Goal: Task Accomplishment & Management: Manage account settings

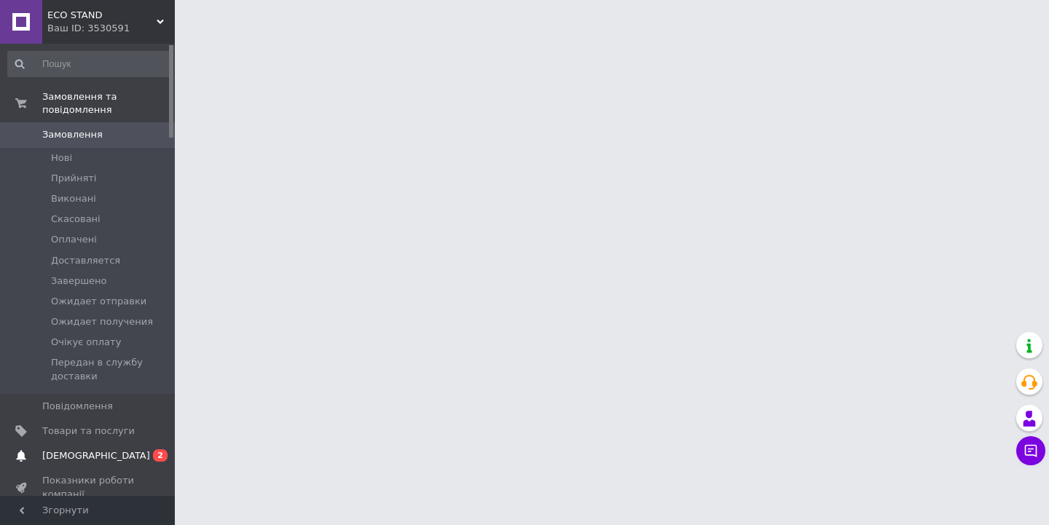
click at [122, 459] on span "[DEMOGRAPHIC_DATA]" at bounding box center [88, 455] width 92 height 13
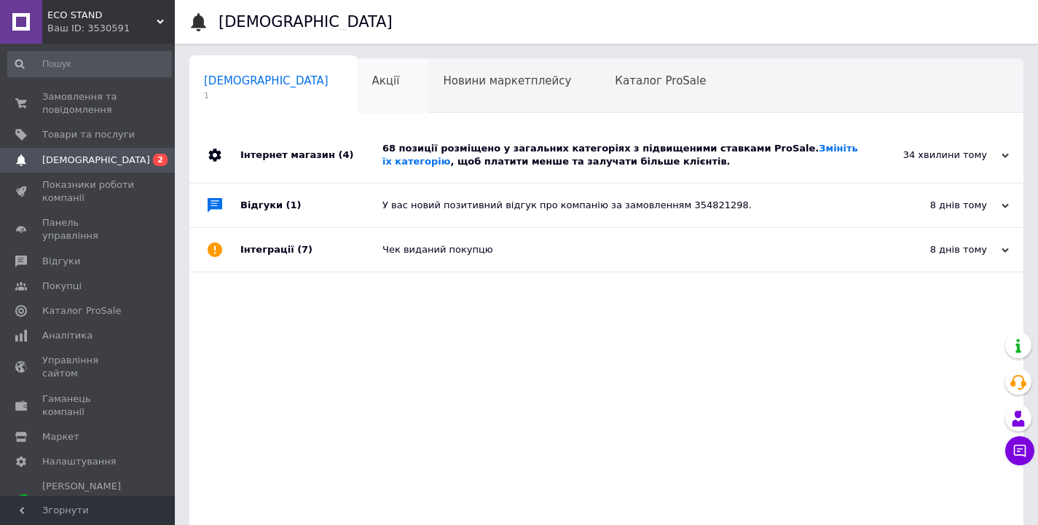
click at [358, 81] on div "Акції 0" at bounding box center [393, 86] width 71 height 55
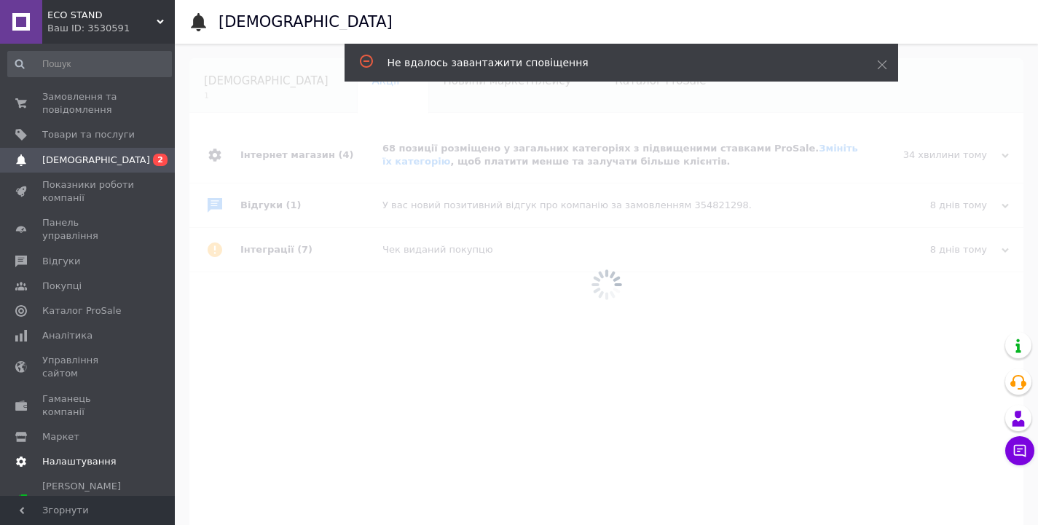
click at [104, 455] on span "Налаштування" at bounding box center [79, 461] width 74 height 13
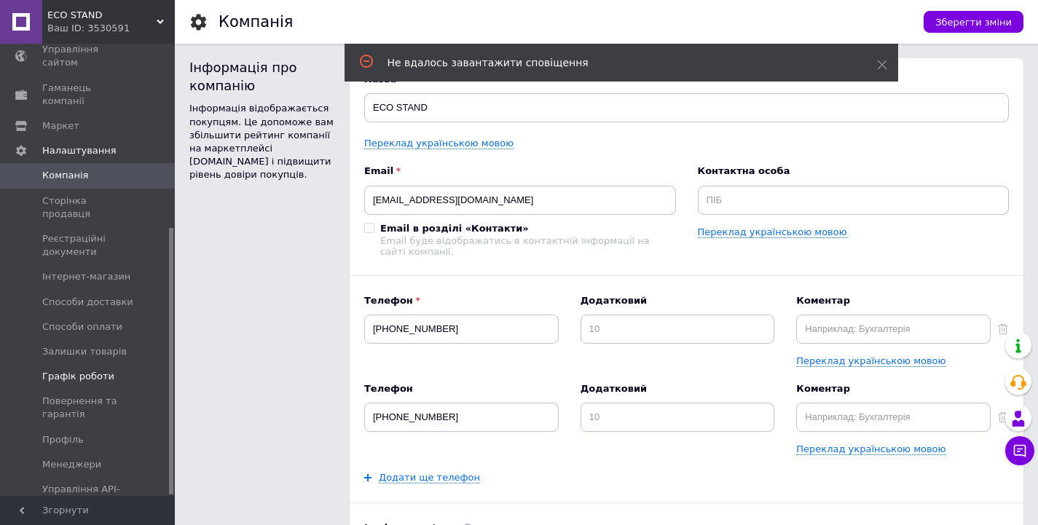
scroll to position [174, 0]
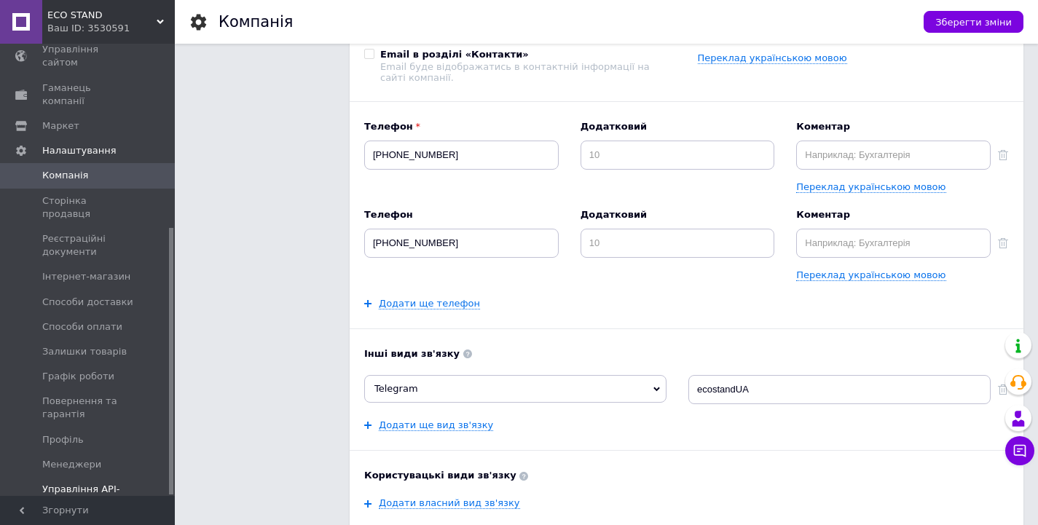
click at [95, 483] on span "Управління API-токенами" at bounding box center [88, 496] width 92 height 26
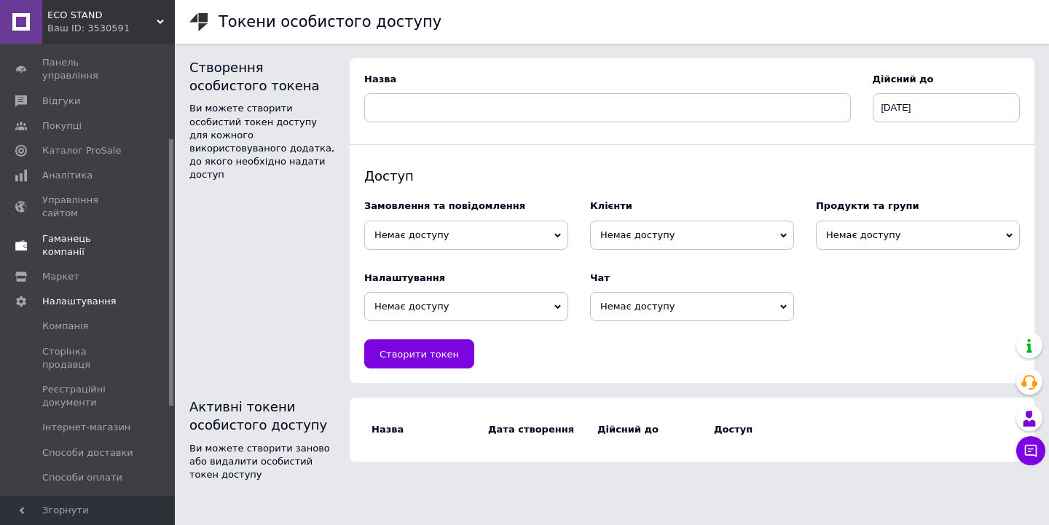
scroll to position [82, 0]
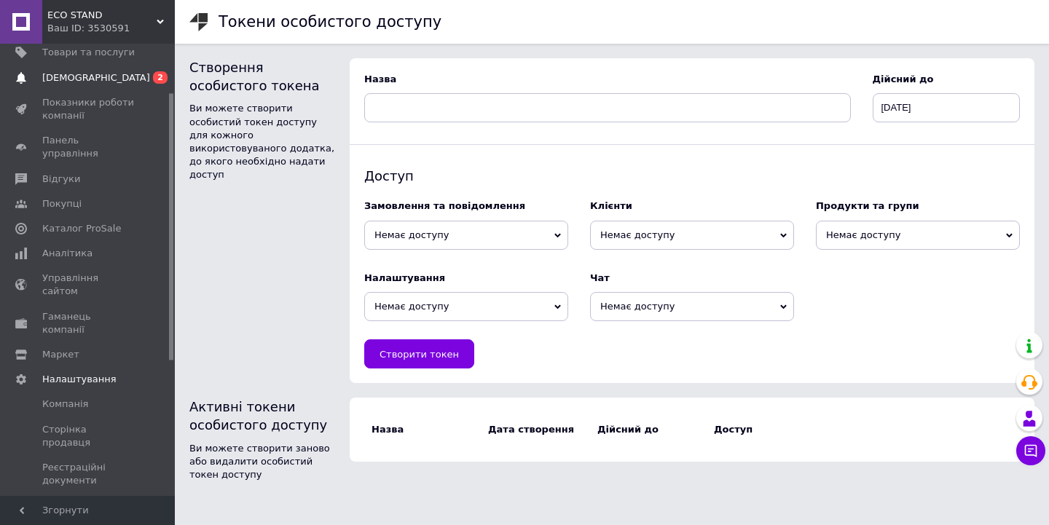
click at [102, 74] on span "[DEMOGRAPHIC_DATA]" at bounding box center [88, 77] width 92 height 13
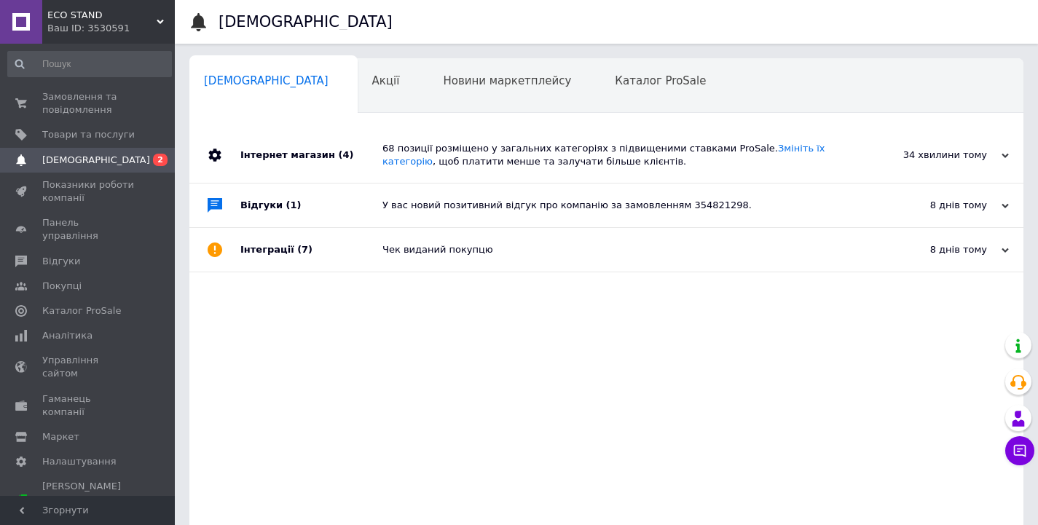
click at [408, 164] on div "68 позиції розміщено у загальних категоріях з підвищеними ставками ProSale. Змі…" at bounding box center [622, 155] width 481 height 26
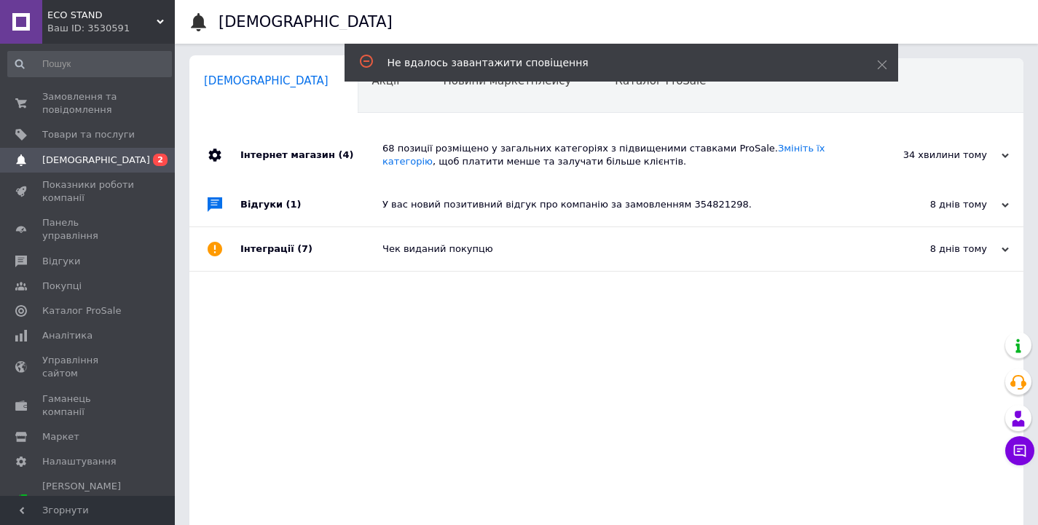
drag, startPoint x: 477, startPoint y: 154, endPoint x: 459, endPoint y: 154, distance: 18.2
click at [478, 154] on div "68 позиції розміщено у загальних категоріях з підвищеними ставками ProSale. Змі…" at bounding box center [622, 155] width 481 height 26
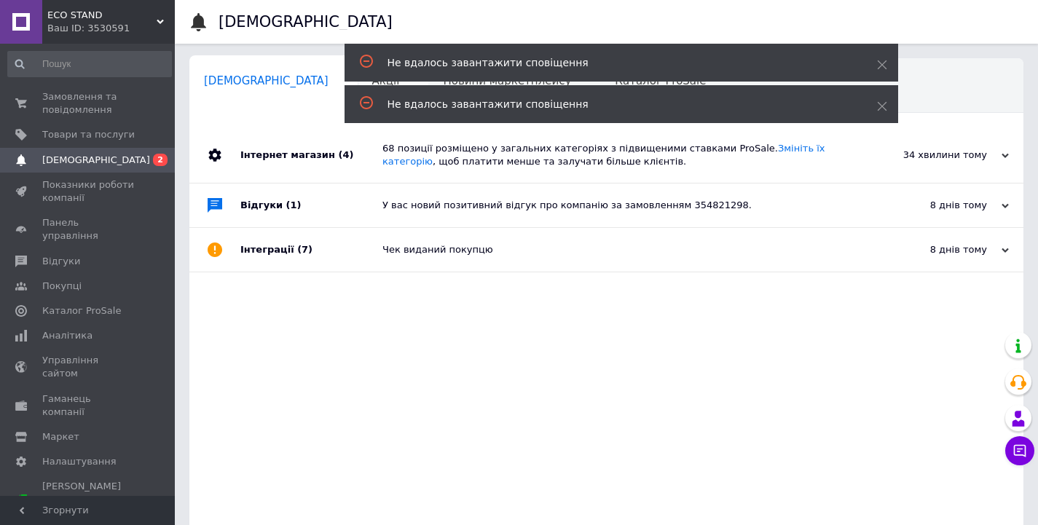
click at [372, 77] on span "Акції" at bounding box center [386, 80] width 28 height 13
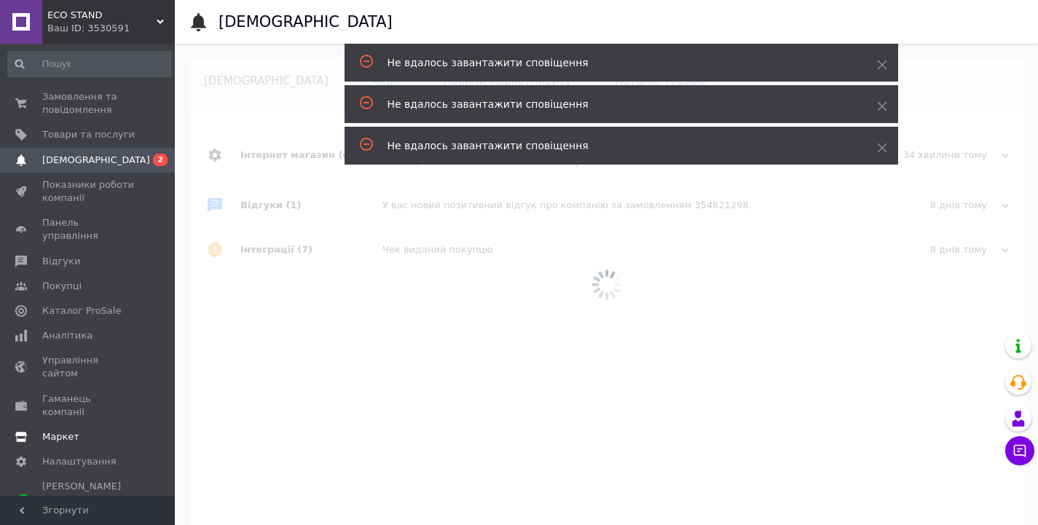
click at [81, 430] on span "Маркет" at bounding box center [88, 436] width 92 height 13
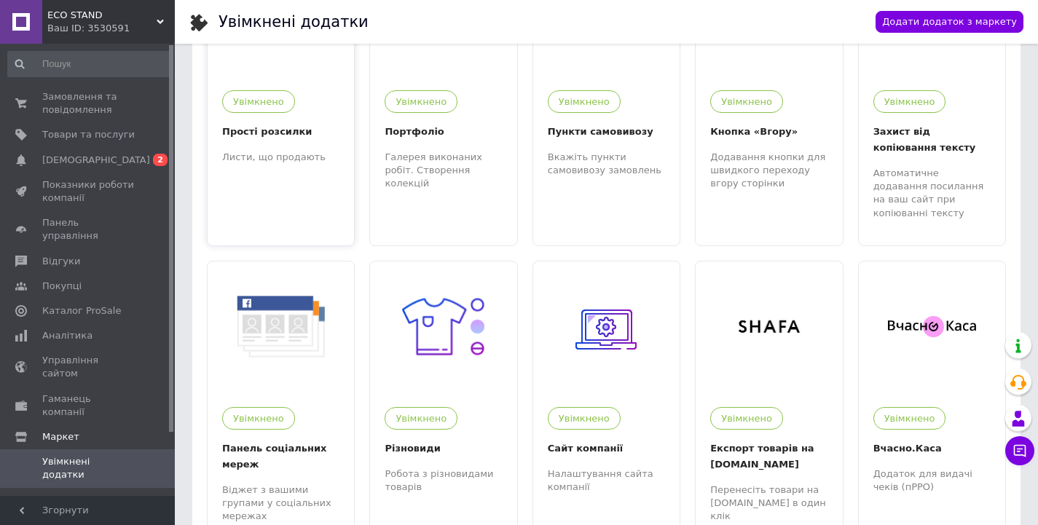
scroll to position [438, 0]
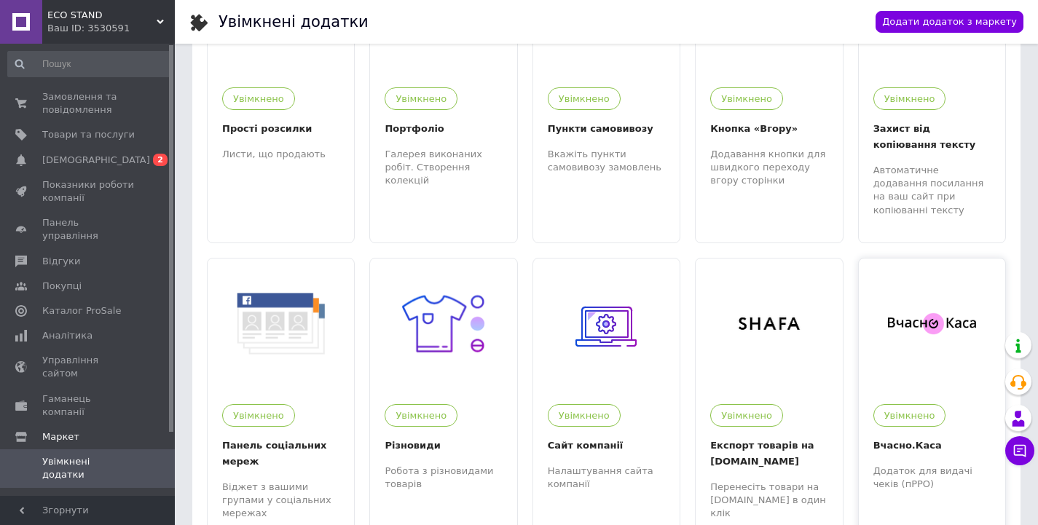
click at [910, 323] on div at bounding box center [931, 323] width 146 height 131
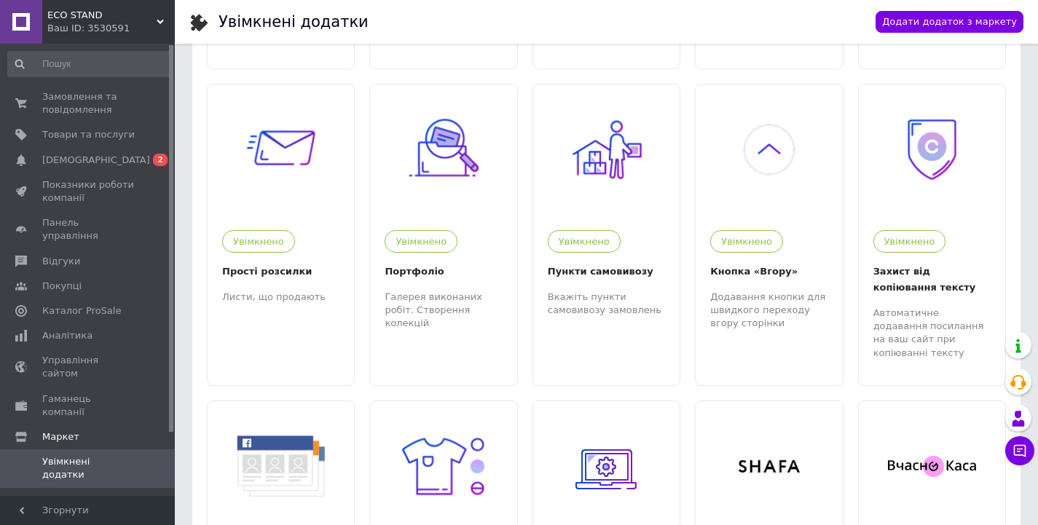
scroll to position [0, 0]
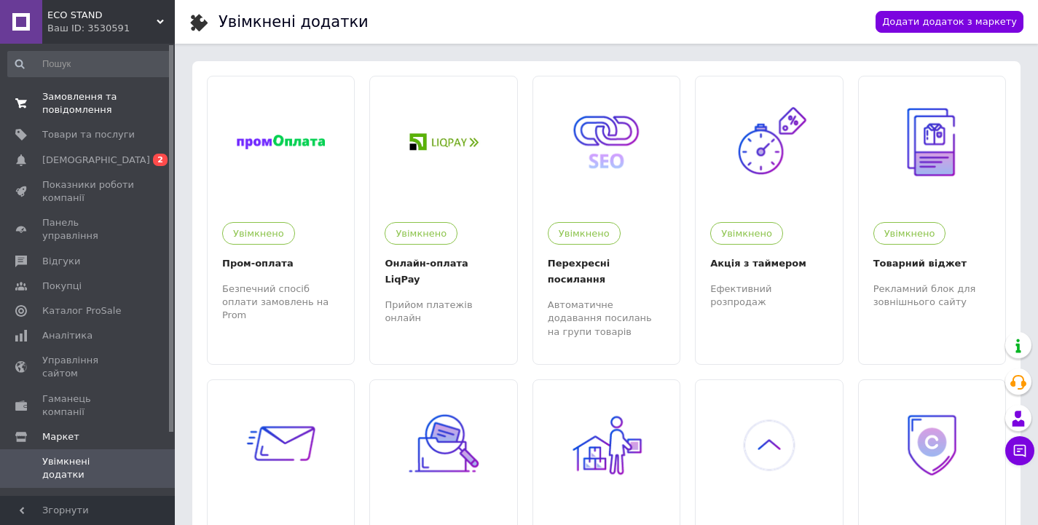
click at [67, 113] on span "Замовлення та повідомлення" at bounding box center [88, 103] width 92 height 26
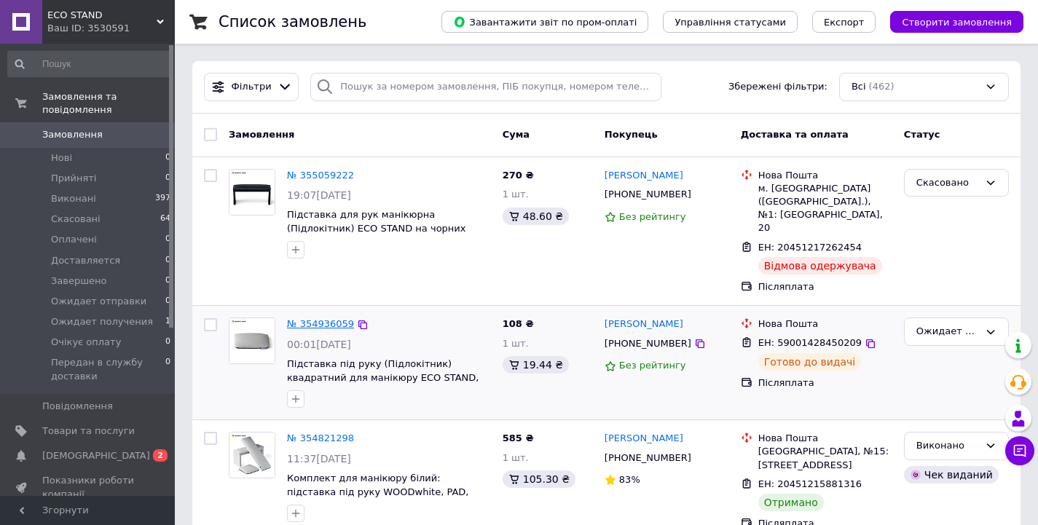
click at [321, 318] on link "№ 354936059" at bounding box center [320, 323] width 67 height 11
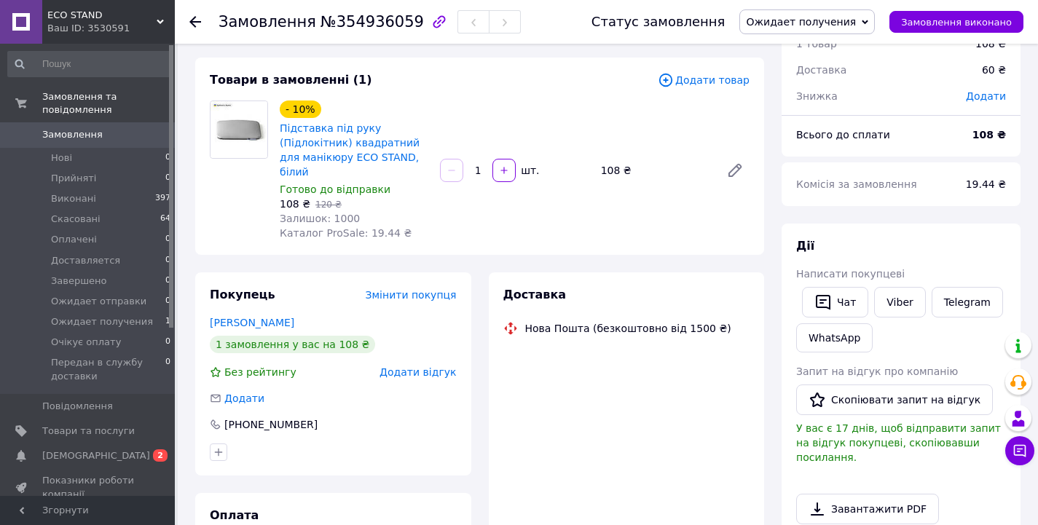
scroll to position [76, 0]
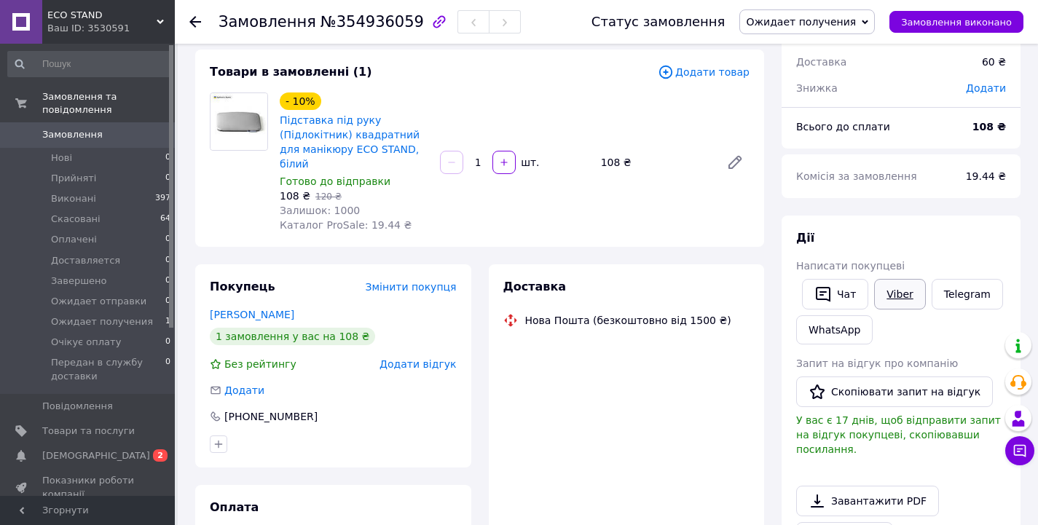
click at [887, 300] on link "Viber" at bounding box center [899, 294] width 51 height 31
click at [192, 16] on div at bounding box center [195, 22] width 12 height 15
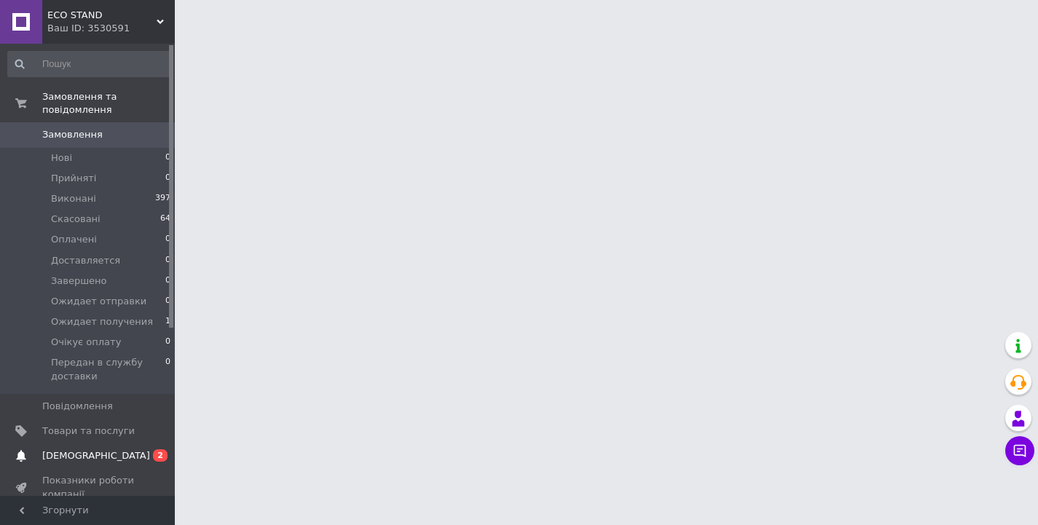
click at [113, 450] on span "[DEMOGRAPHIC_DATA]" at bounding box center [88, 455] width 92 height 13
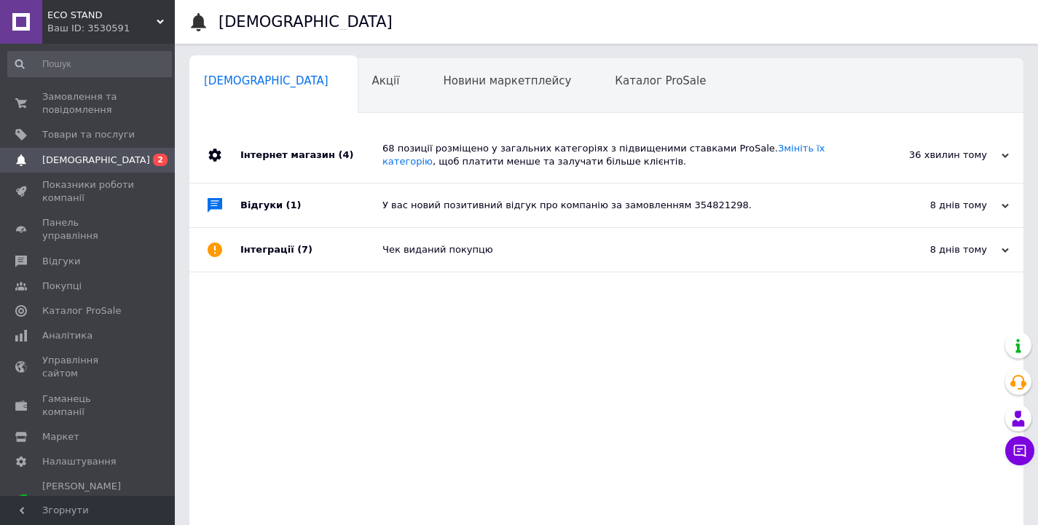
click at [534, 149] on div "68 позиції розміщено у загальних категоріях з підвищеними ставками ProSale. Змі…" at bounding box center [622, 155] width 481 height 26
